Goal: Task Accomplishment & Management: Complete application form

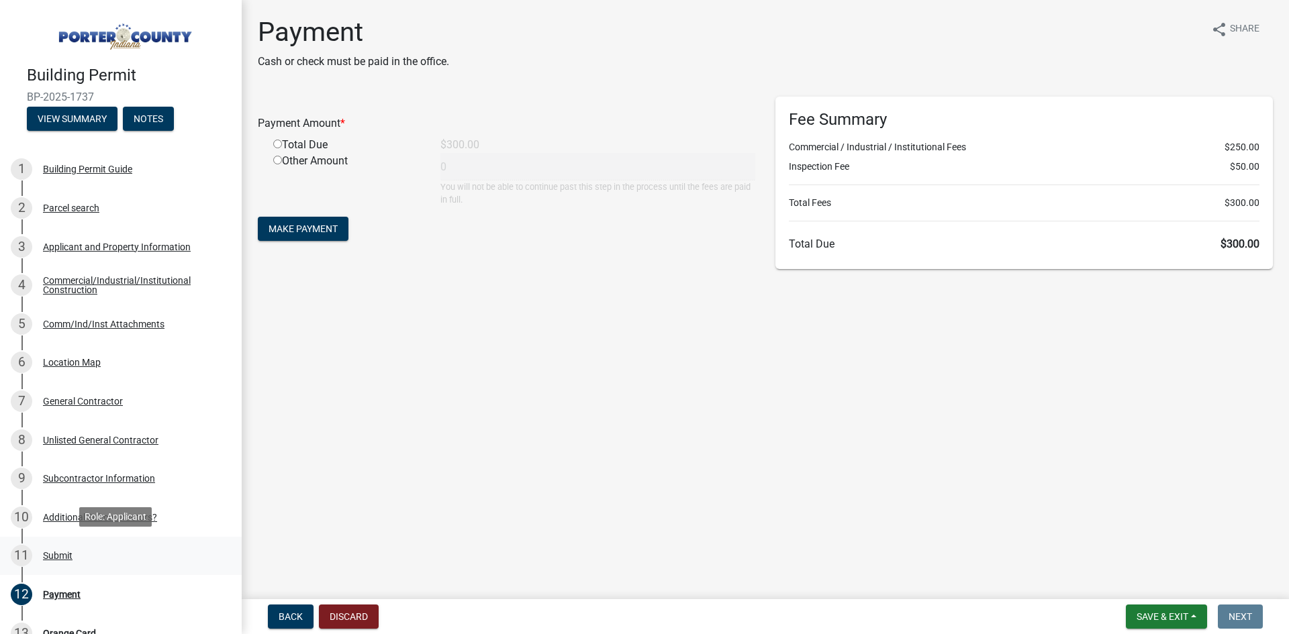
click at [84, 538] on link "11 Submit" at bounding box center [121, 556] width 242 height 39
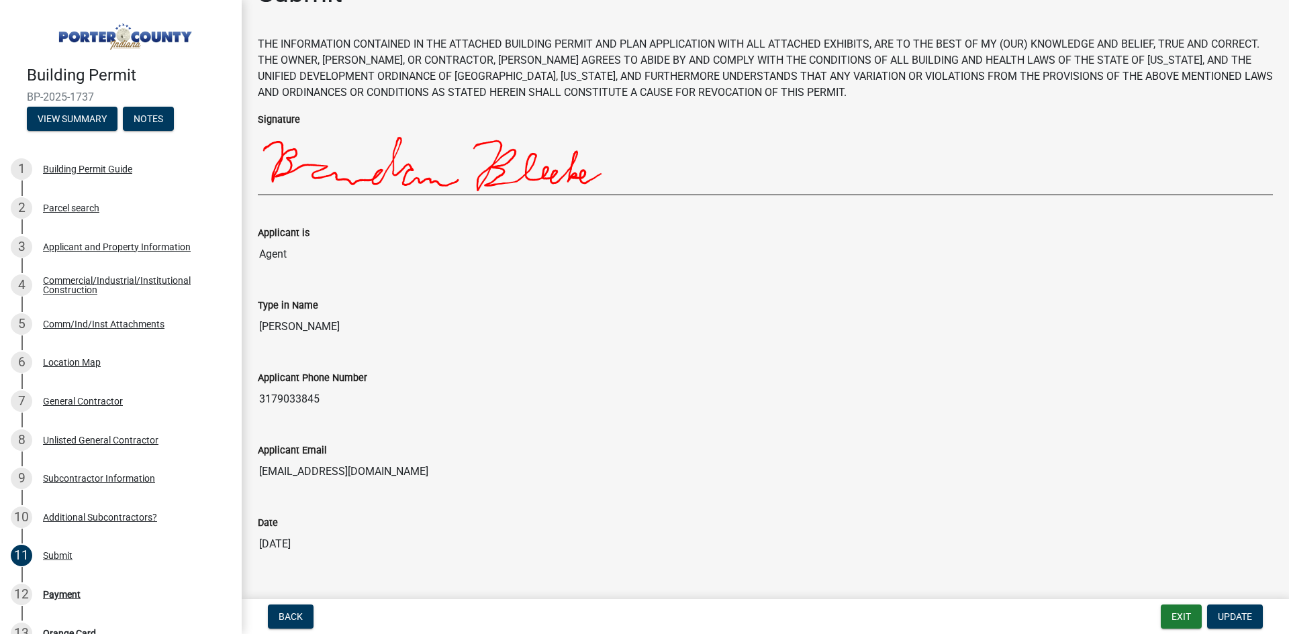
scroll to position [77, 0]
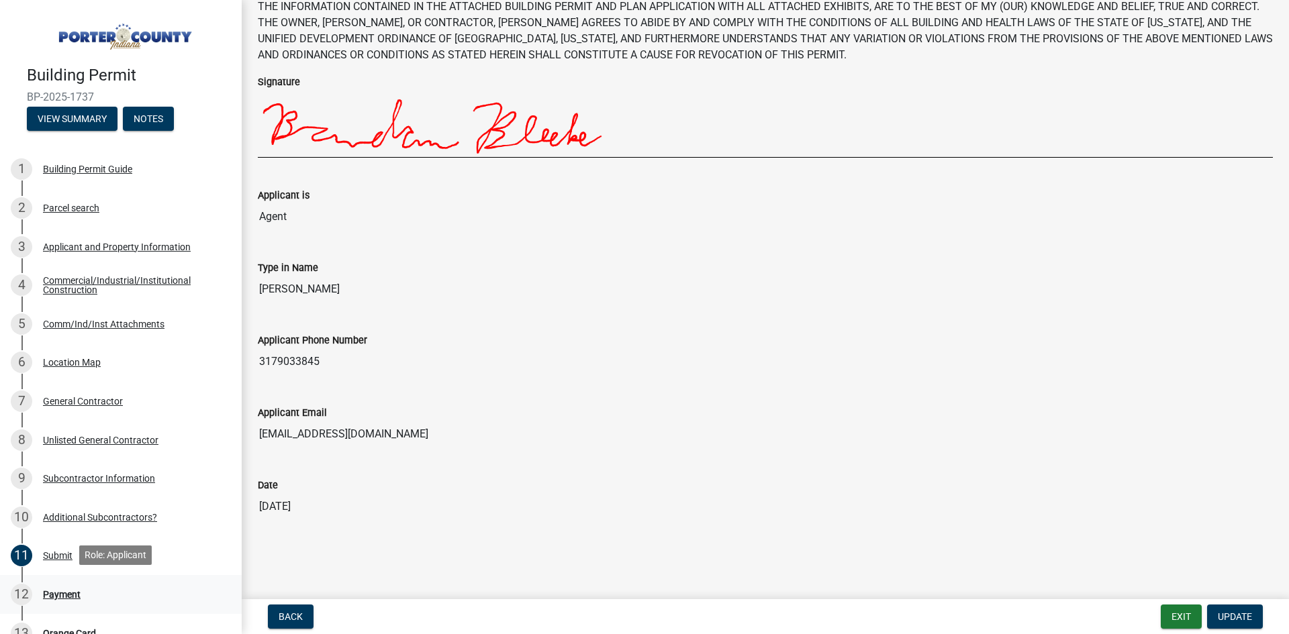
click at [58, 598] on div "12 Payment" at bounding box center [115, 594] width 209 height 21
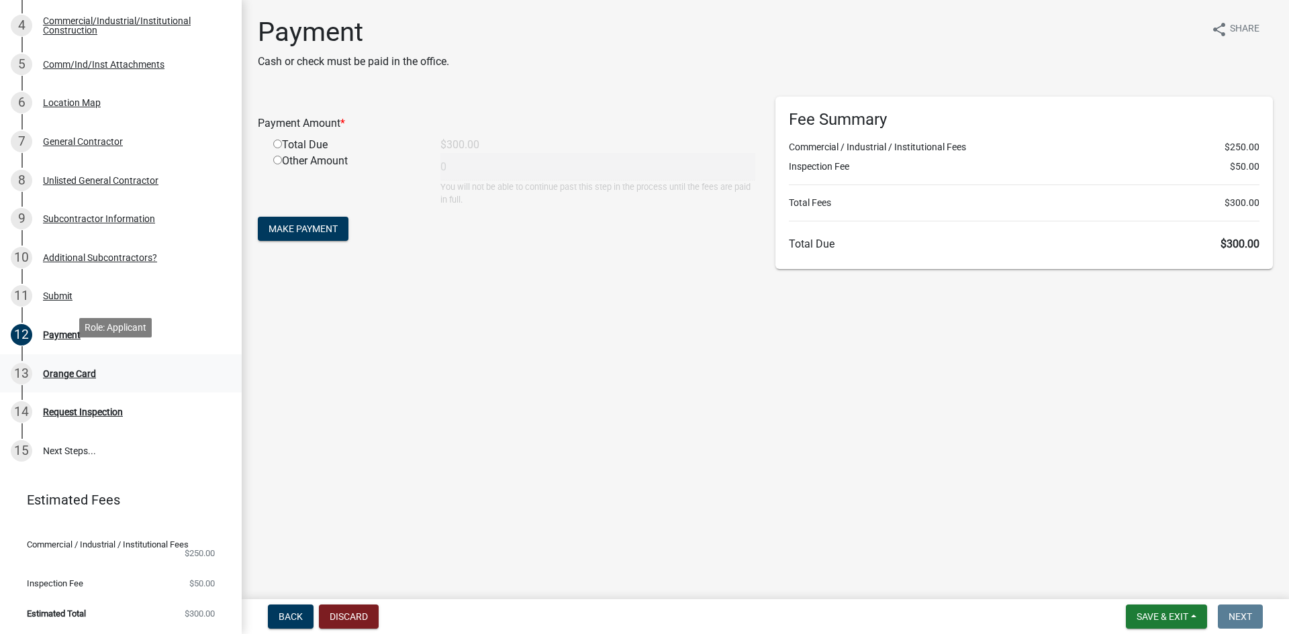
scroll to position [267, 0]
click at [66, 369] on div "Orange Card" at bounding box center [69, 373] width 53 height 9
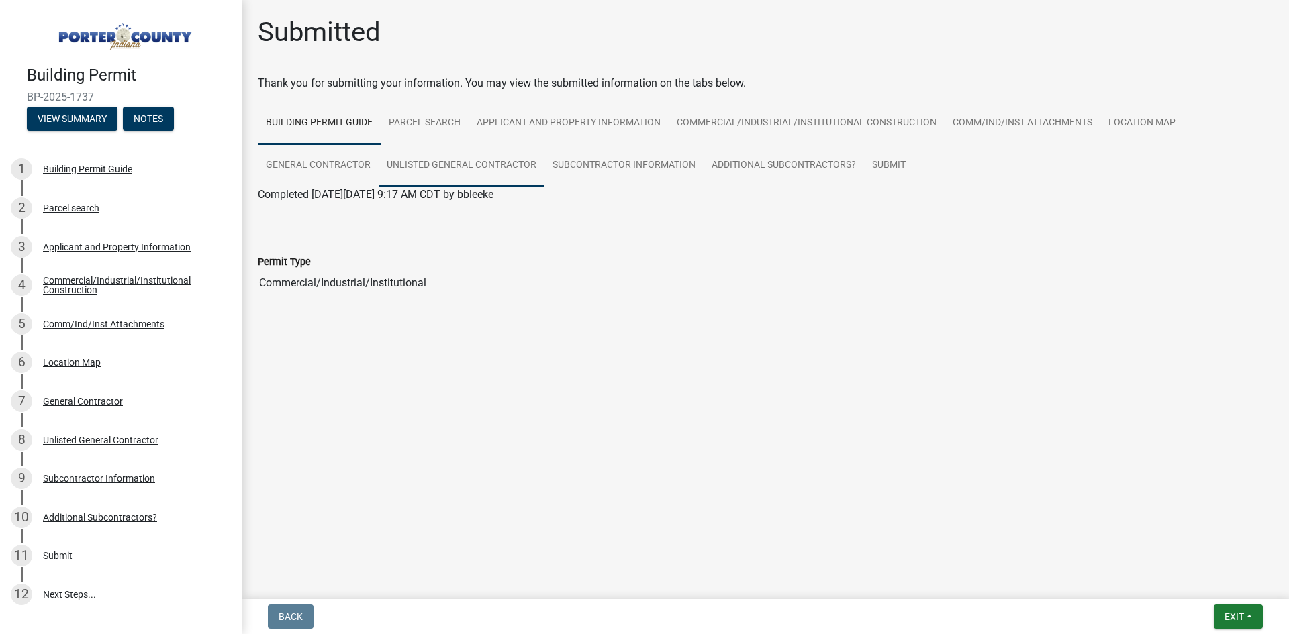
click at [440, 168] on link "Unlisted General Contractor" at bounding box center [462, 165] width 166 height 43
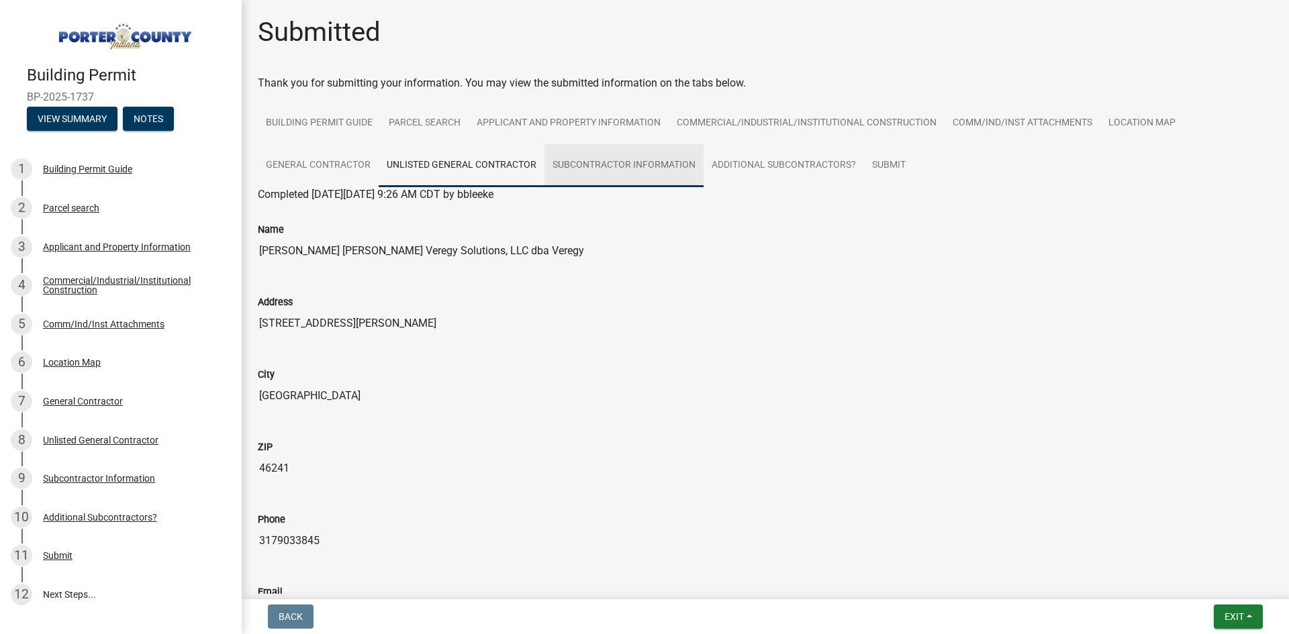
click at [647, 168] on link "Subcontractor Information" at bounding box center [624, 165] width 159 height 43
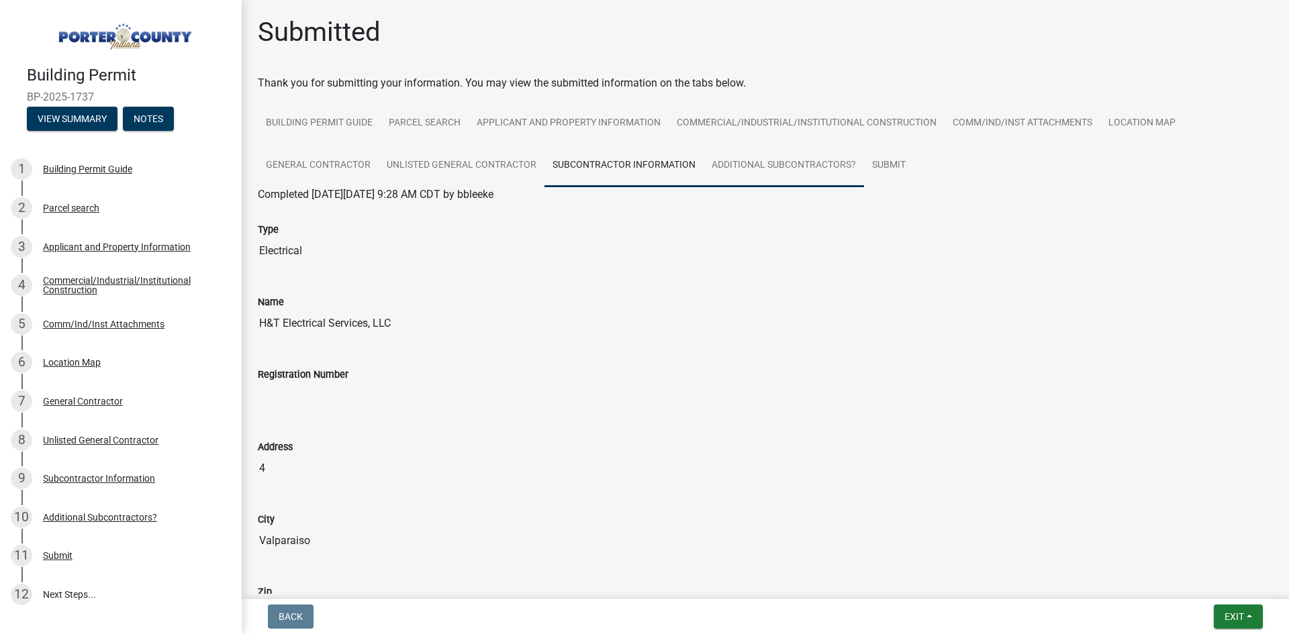
click at [805, 169] on link "Additional Subcontractors?" at bounding box center [784, 165] width 160 height 43
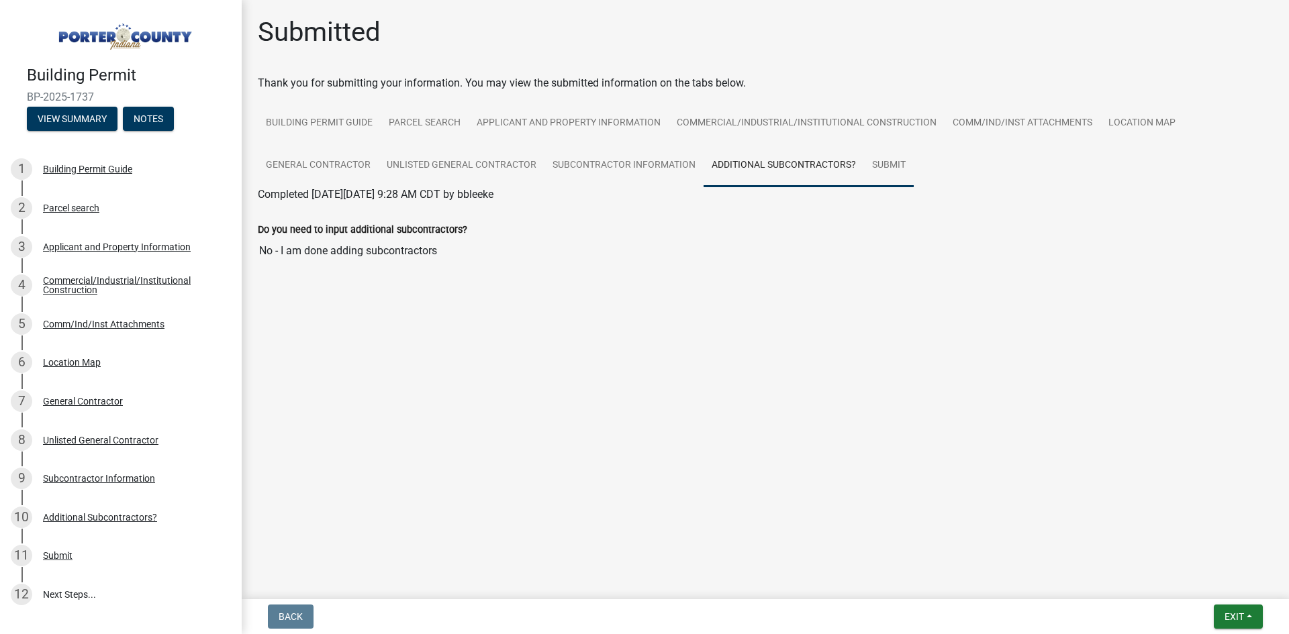
click at [892, 166] on link "Submit" at bounding box center [889, 165] width 50 height 43
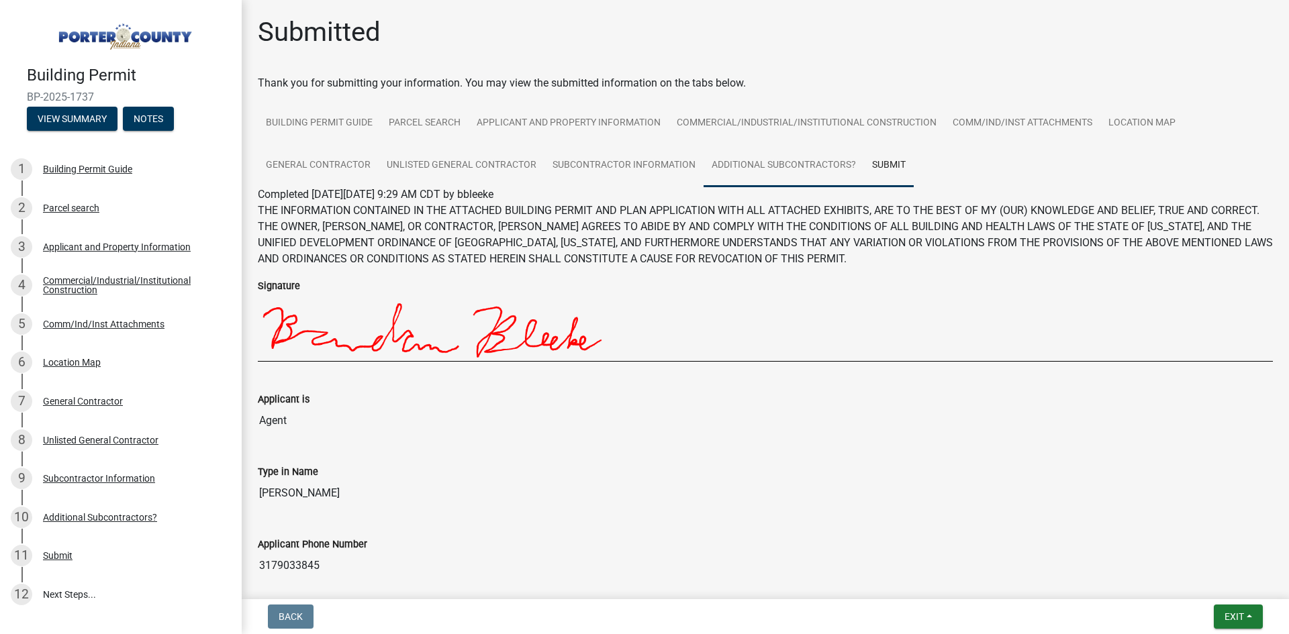
click at [800, 162] on link "Additional Subcontractors?" at bounding box center [784, 165] width 160 height 43
